Goal: Feedback & Contribution: Contribute content

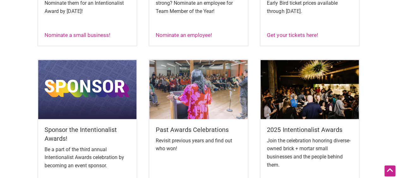
scroll to position [315, 0]
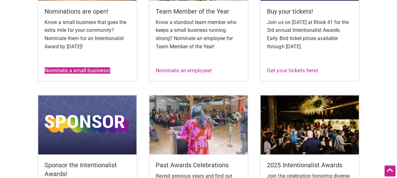
click at [81, 73] on link "Nominate a small business!" at bounding box center [77, 70] width 66 height 6
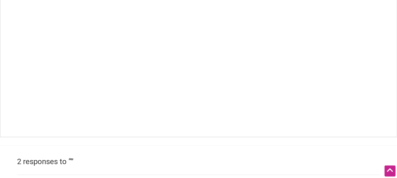
scroll to position [442, 0]
click at [66, 167] on h2 "2 responses to “”" at bounding box center [198, 171] width 362 height 11
drag, startPoint x: 71, startPoint y: 169, endPoint x: 75, endPoint y: 168, distance: 4.1
click at [71, 169] on h2 "2 responses to “”" at bounding box center [198, 171] width 362 height 11
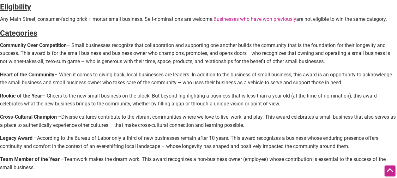
scroll to position [252, 0]
